Goal: Transaction & Acquisition: Purchase product/service

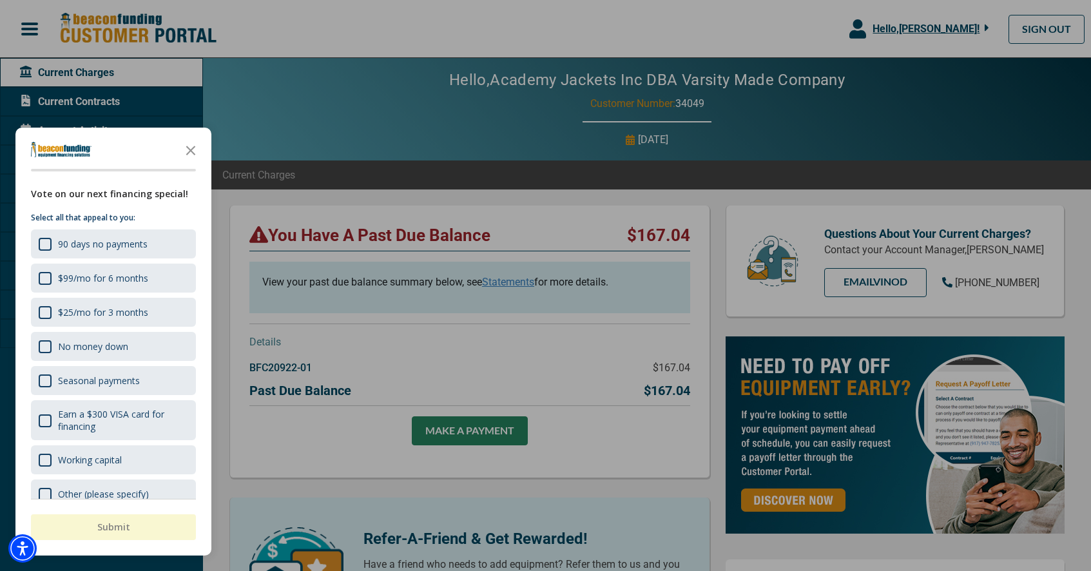
click at [475, 333] on div at bounding box center [545, 285] width 1091 height 571
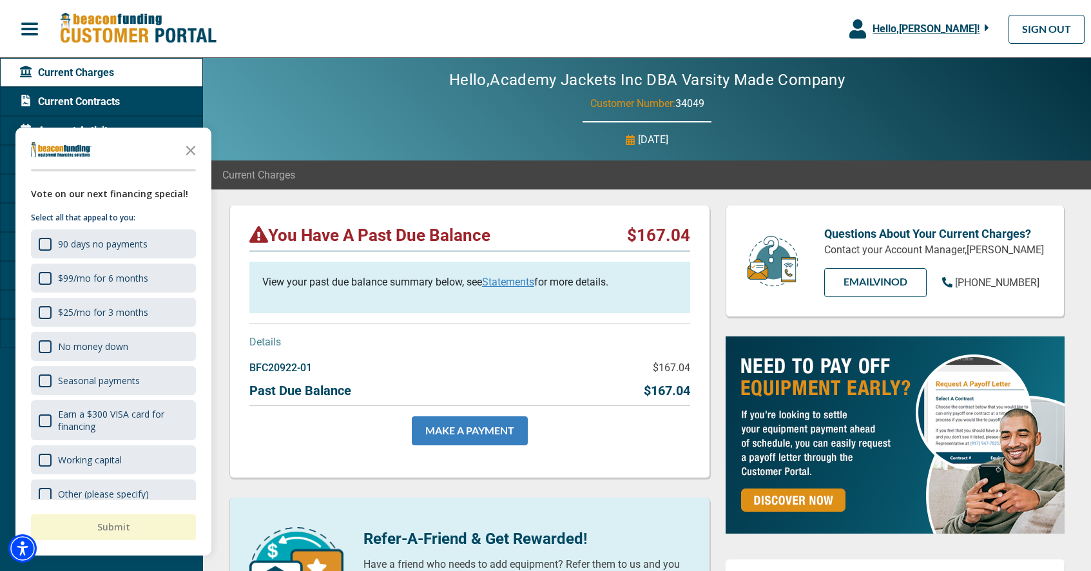
click at [492, 427] on link "MAKE A PAYMENT" at bounding box center [470, 430] width 116 height 29
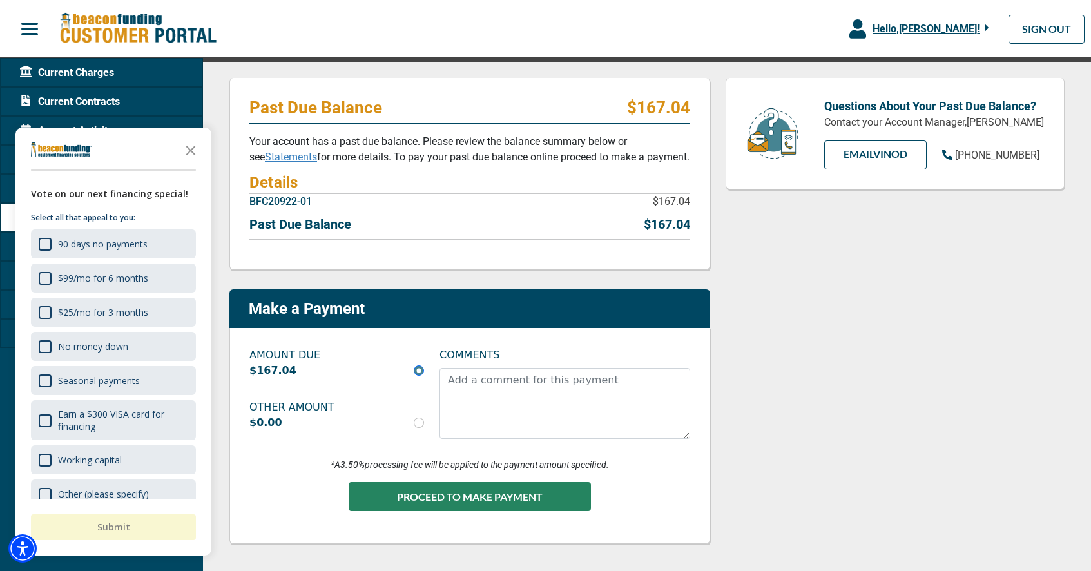
scroll to position [143, 0]
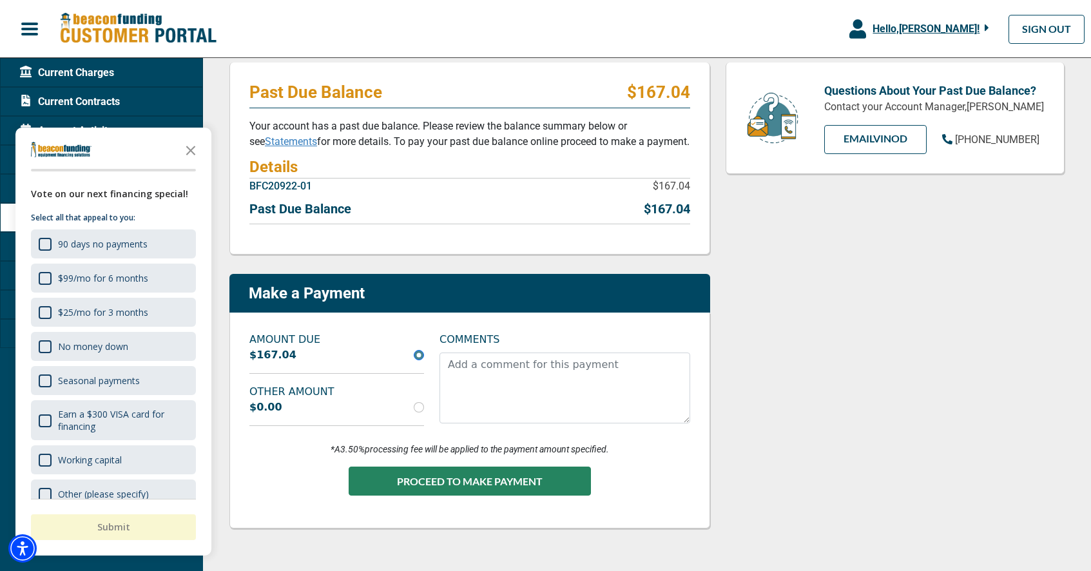
click at [265, 141] on link "Statements" at bounding box center [291, 141] width 52 height 12
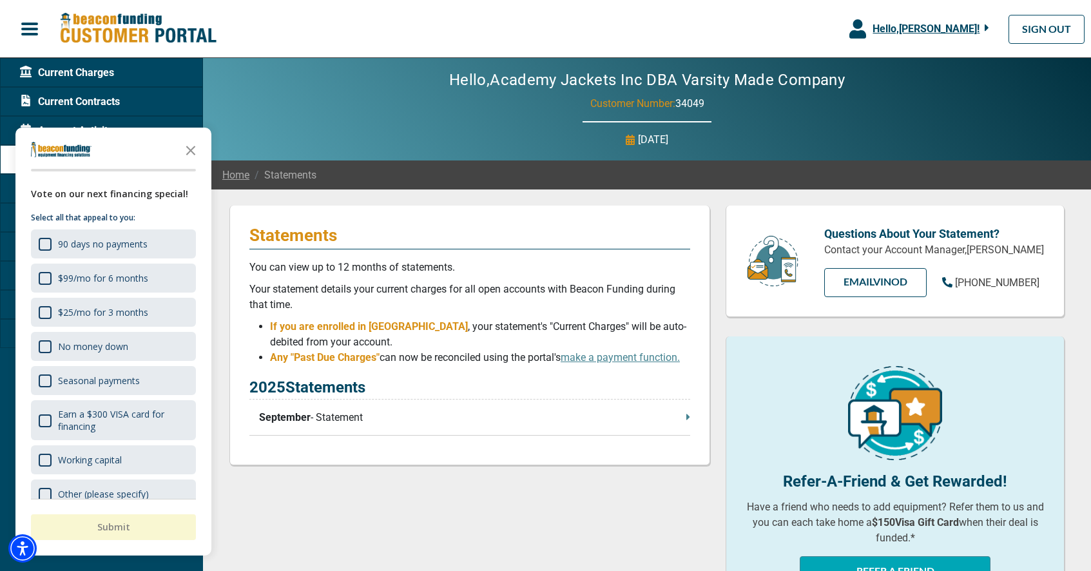
click at [296, 416] on span "September" at bounding box center [285, 417] width 52 height 15
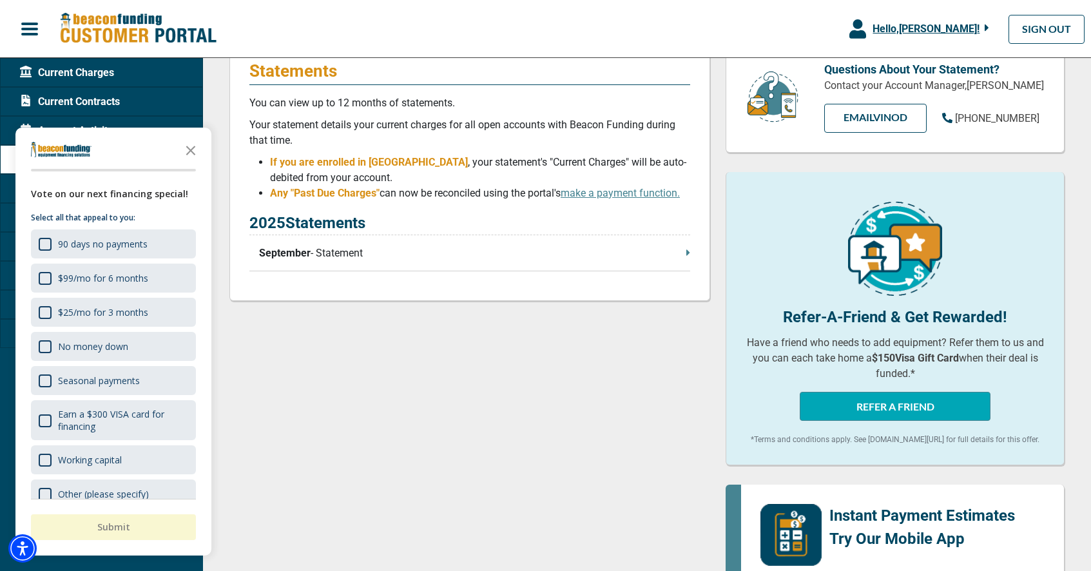
scroll to position [69, 0]
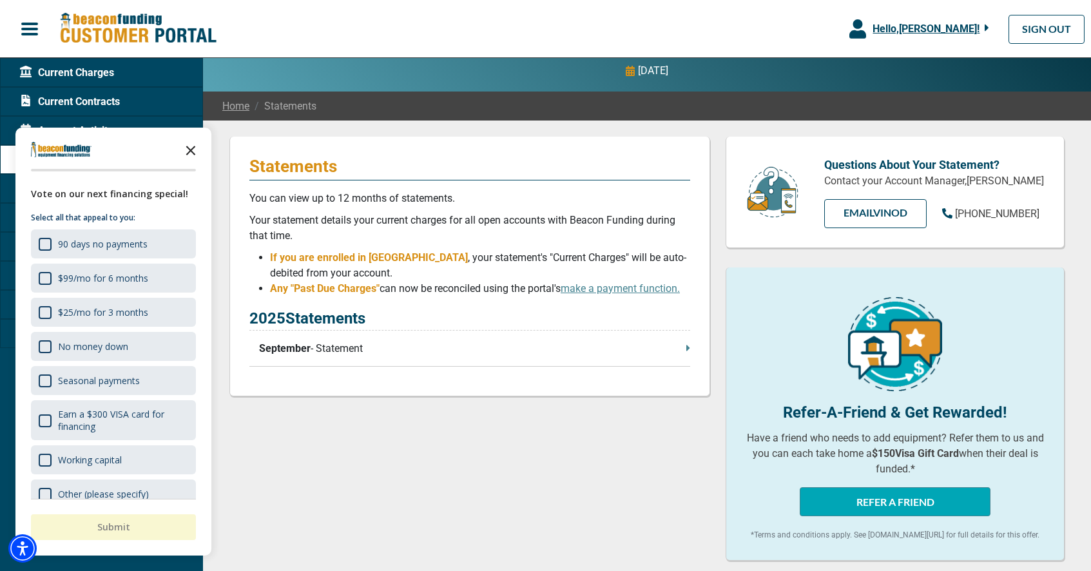
click at [189, 147] on icon "Close the survey" at bounding box center [191, 150] width 26 height 26
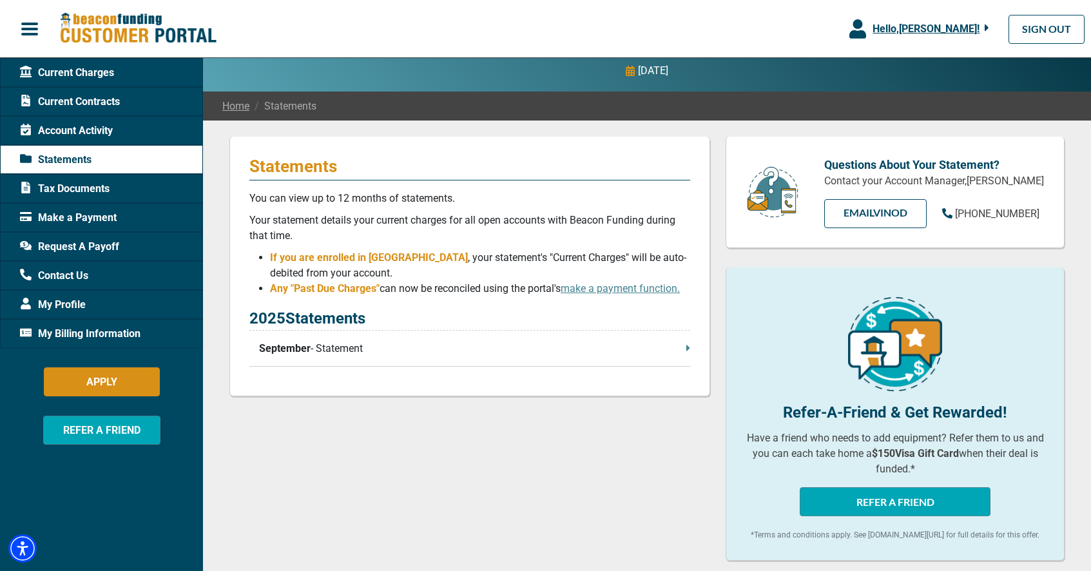
click at [121, 341] on span "My Billing Information" at bounding box center [80, 333] width 121 height 15
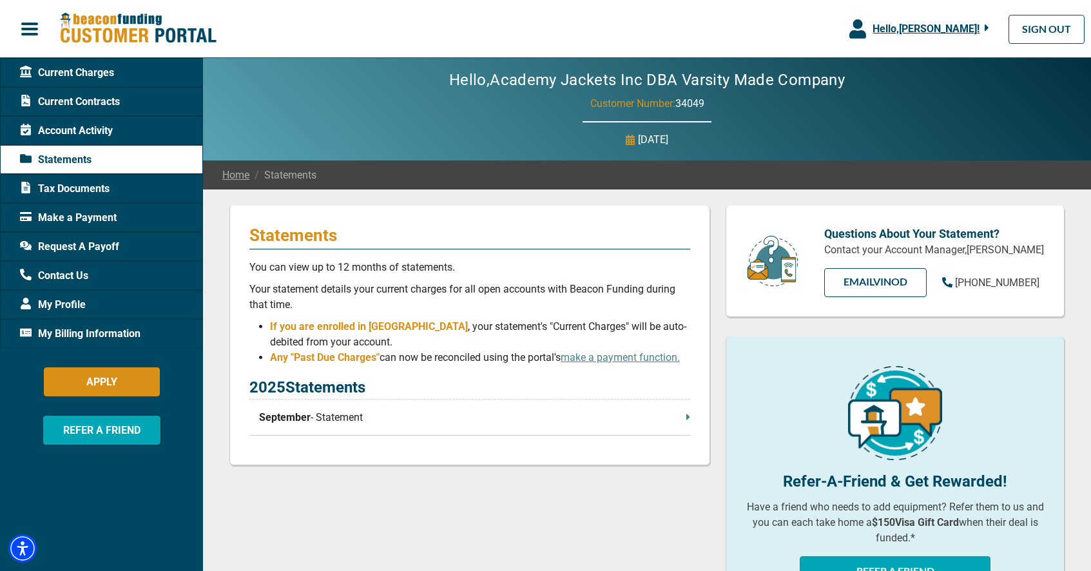
click at [82, 76] on span "Current Charges" at bounding box center [67, 72] width 94 height 15
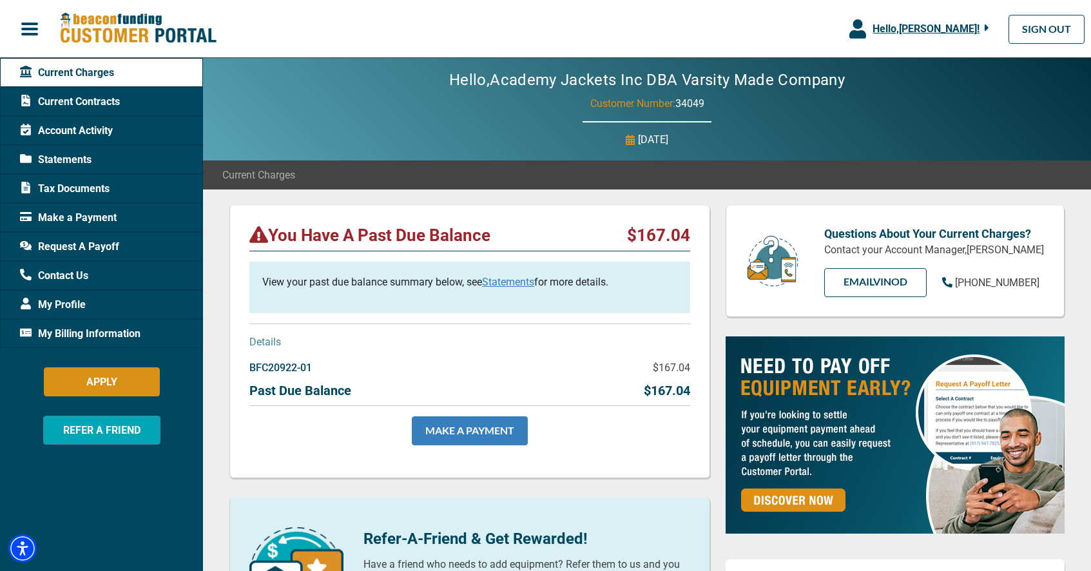
click at [477, 432] on link "MAKE A PAYMENT" at bounding box center [470, 430] width 116 height 29
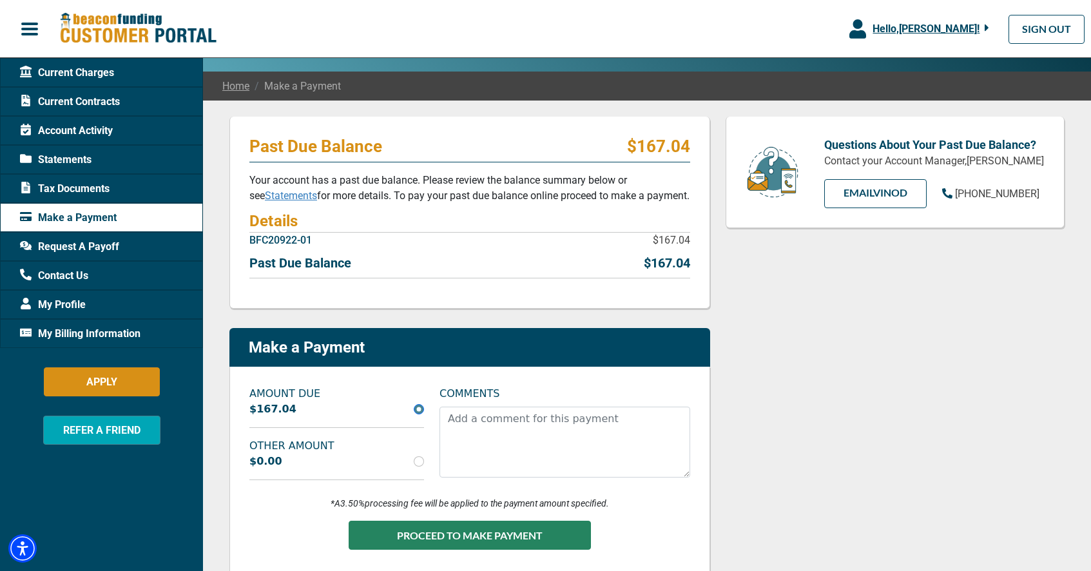
scroll to position [158, 0]
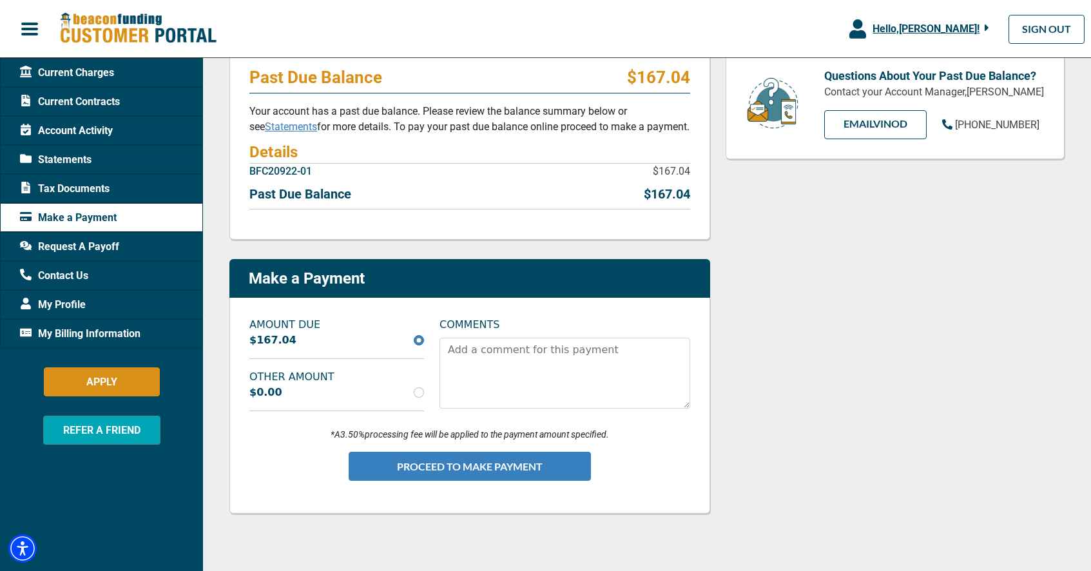
click at [455, 465] on button "PROCEED TO MAKE PAYMENT" at bounding box center [470, 466] width 242 height 29
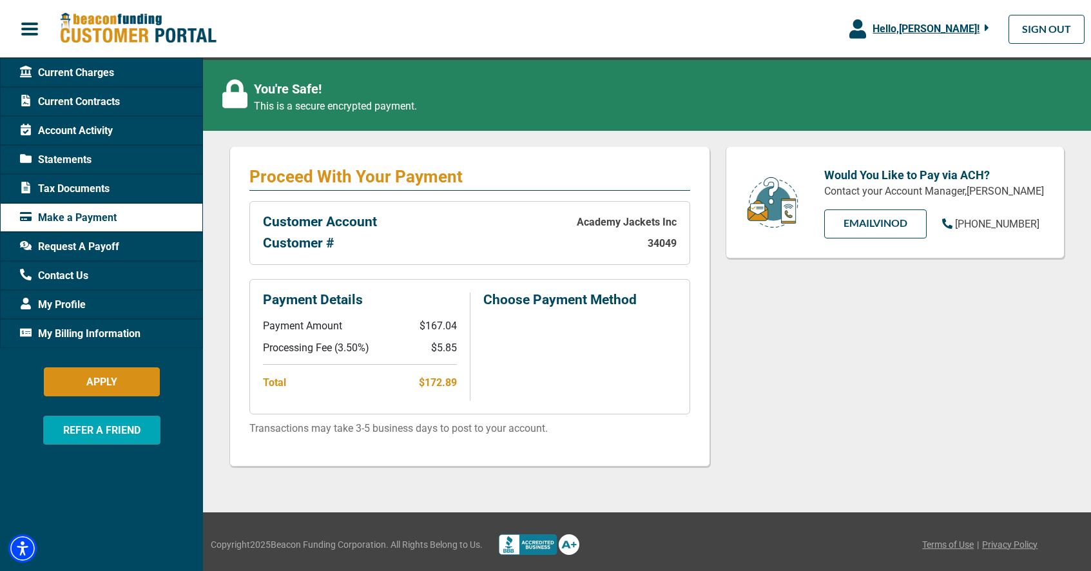
scroll to position [135, 0]
